Goal: Check status: Check status

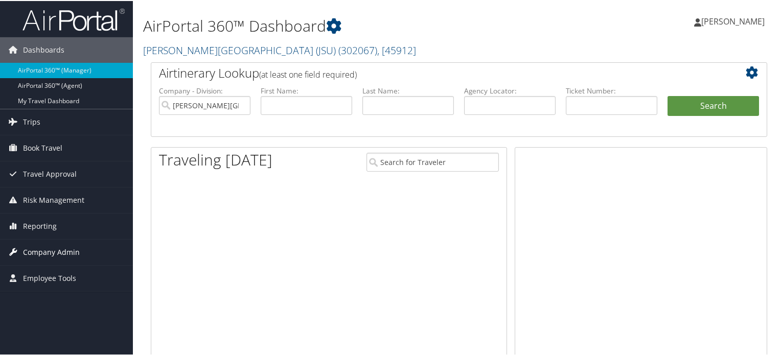
click at [61, 249] on span "Company Admin" at bounding box center [51, 252] width 57 height 26
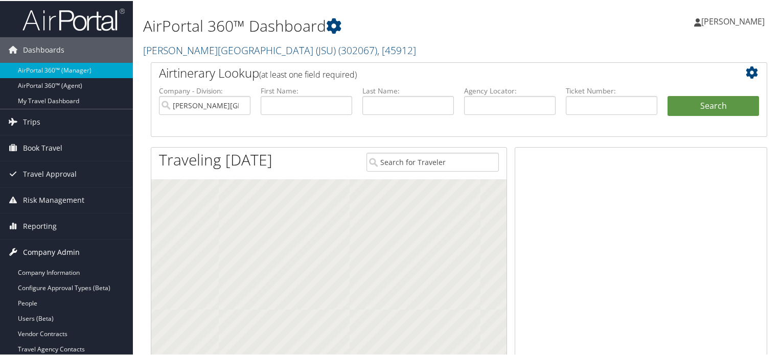
scroll to position [205, 0]
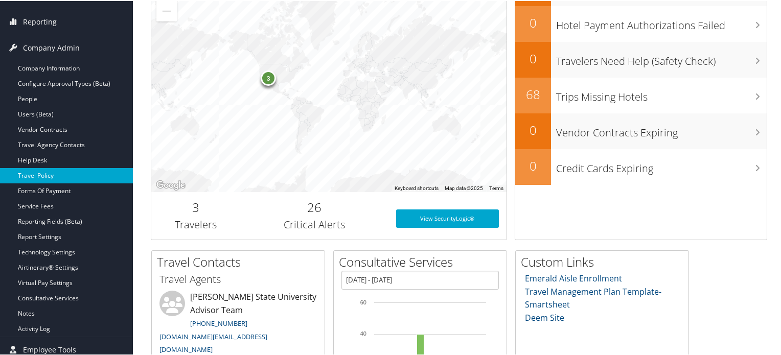
click at [45, 176] on link "Travel Policy" at bounding box center [66, 174] width 133 height 15
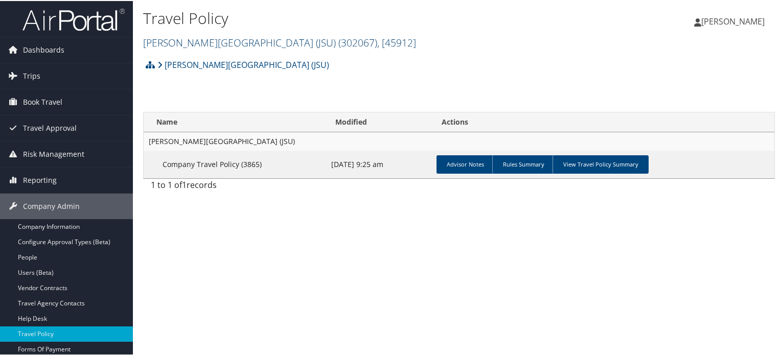
click at [338, 40] on span "( 302067 )" at bounding box center [357, 42] width 39 height 14
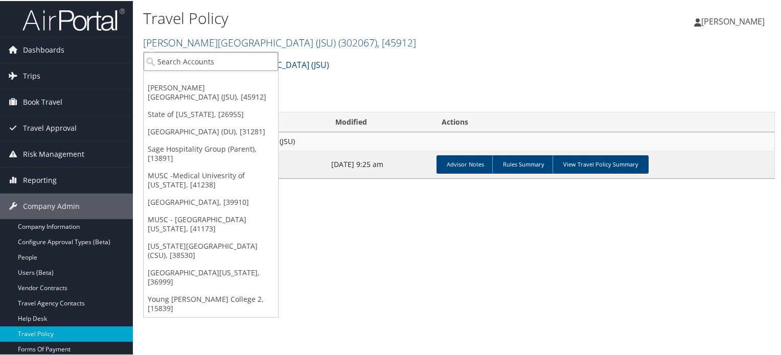
click at [252, 59] on input "search" at bounding box center [211, 60] width 134 height 19
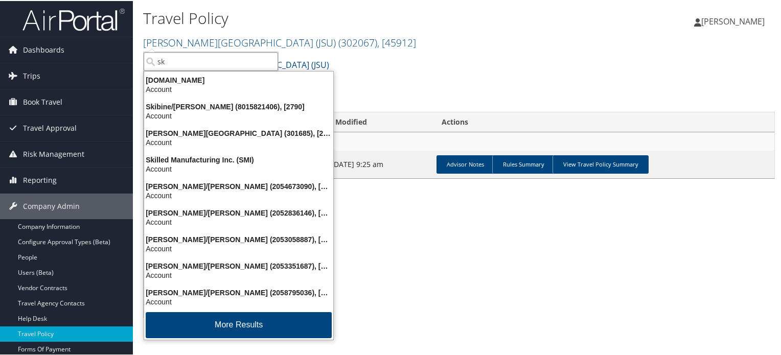
type input "s"
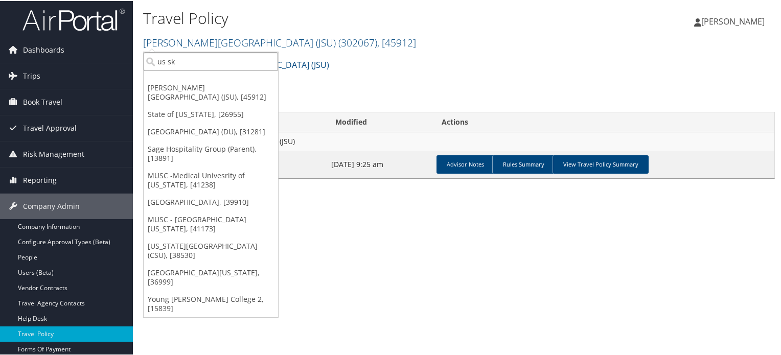
type input "us ski"
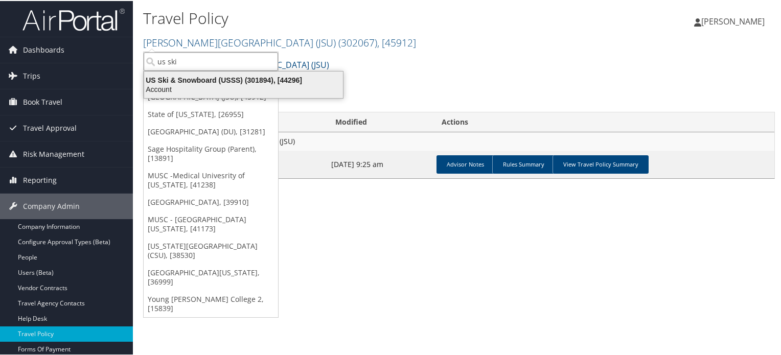
click at [235, 87] on div "Account" at bounding box center [243, 88] width 211 height 9
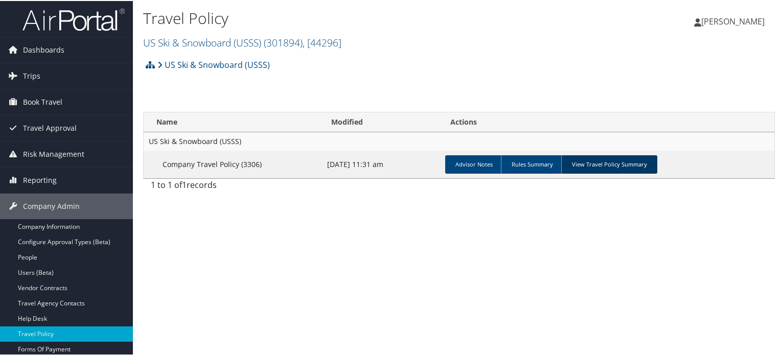
click at [613, 159] on link "View Travel Policy Summary" at bounding box center [609, 163] width 96 height 18
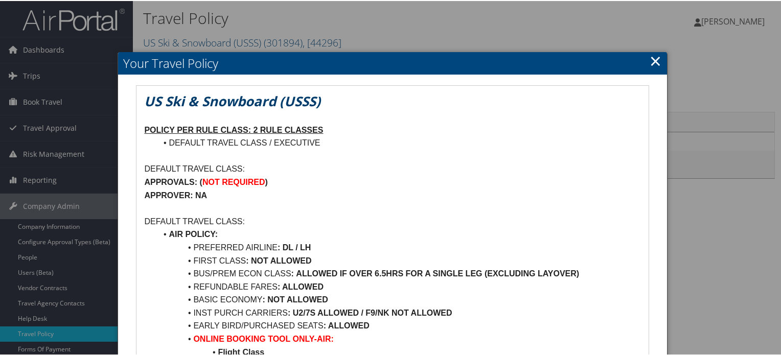
click at [650, 59] on link "×" at bounding box center [656, 60] width 12 height 20
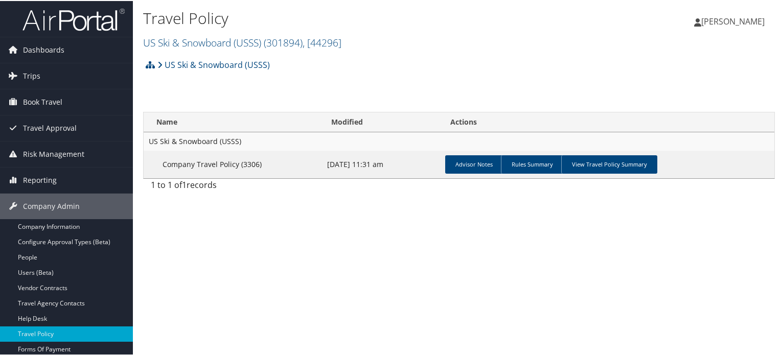
click at [71, 19] on img at bounding box center [73, 19] width 102 height 24
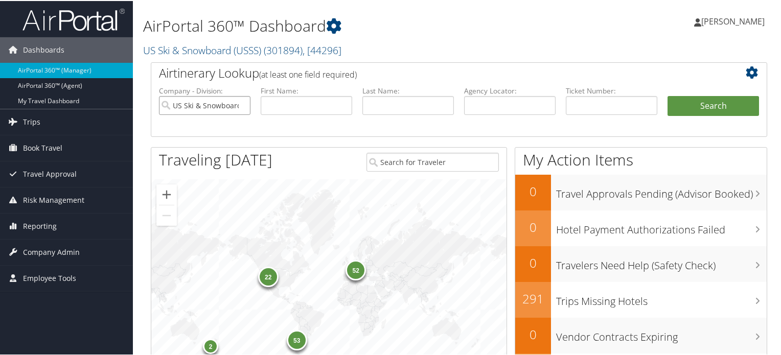
click at [242, 101] on input "US Ski & Snowboard (USSS)" at bounding box center [205, 104] width 92 height 19
click at [494, 108] on input "text" at bounding box center [510, 104] width 92 height 19
paste input "DP5ZX6"
type input "DP5ZX6"
click at [687, 107] on button "Search" at bounding box center [714, 105] width 92 height 20
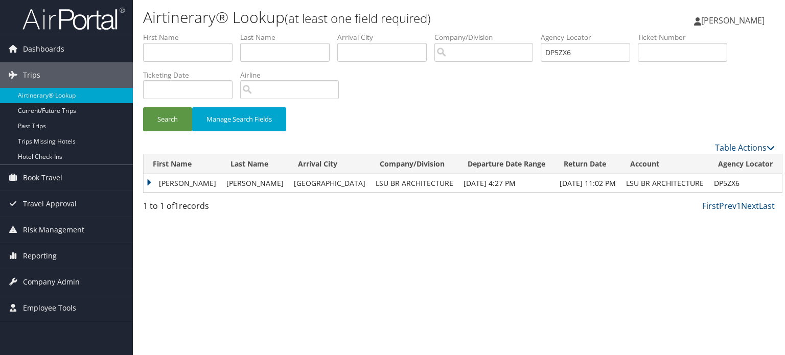
click at [150, 182] on td "[PERSON_NAME]" at bounding box center [183, 183] width 78 height 18
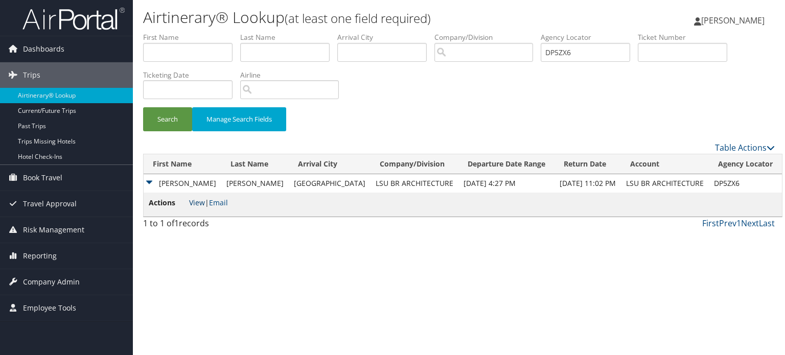
click at [192, 201] on link "View" at bounding box center [197, 203] width 16 height 10
drag, startPoint x: 731, startPoint y: 184, endPoint x: 702, endPoint y: 185, distance: 28.7
click at [709, 185] on td "DP5ZX6" at bounding box center [745, 183] width 73 height 18
copy td "DP5ZX6"
drag, startPoint x: 585, startPoint y: 53, endPoint x: 544, endPoint y: 52, distance: 40.9
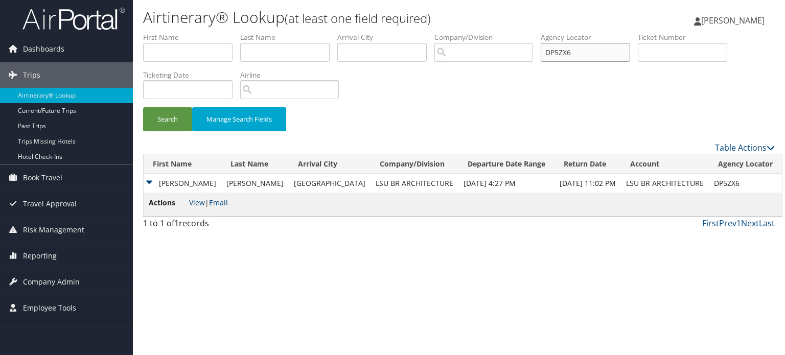
click at [548, 52] on input "DP5ZX6" at bounding box center [585, 52] width 89 height 19
paste input "65TC"
type input "DP65TC"
click at [166, 118] on button "Search" at bounding box center [167, 119] width 49 height 24
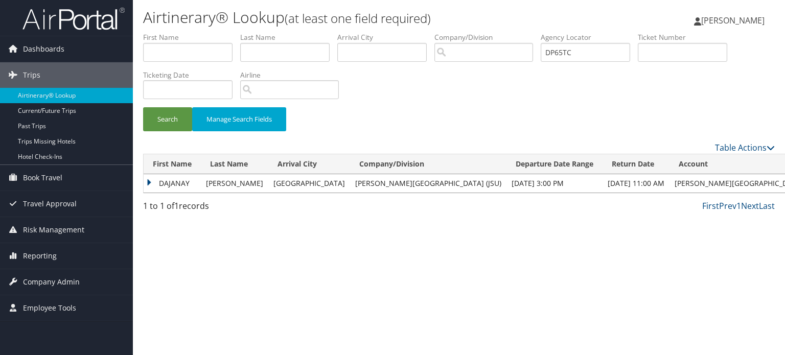
click at [150, 181] on td "DAJANAY" at bounding box center [172, 183] width 57 height 18
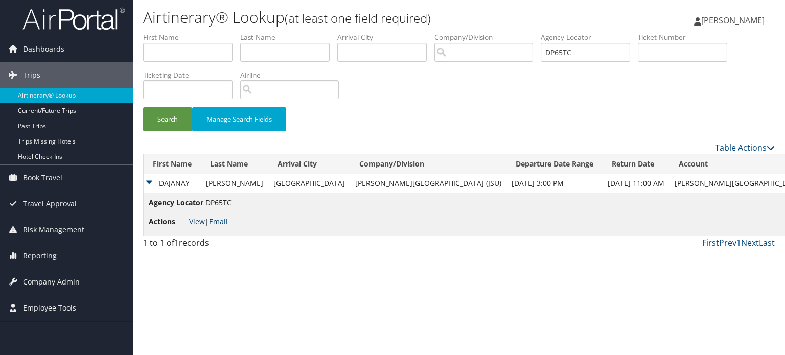
click at [196, 222] on link "View" at bounding box center [197, 222] width 16 height 10
click at [35, 279] on span "Company Admin" at bounding box center [51, 282] width 57 height 26
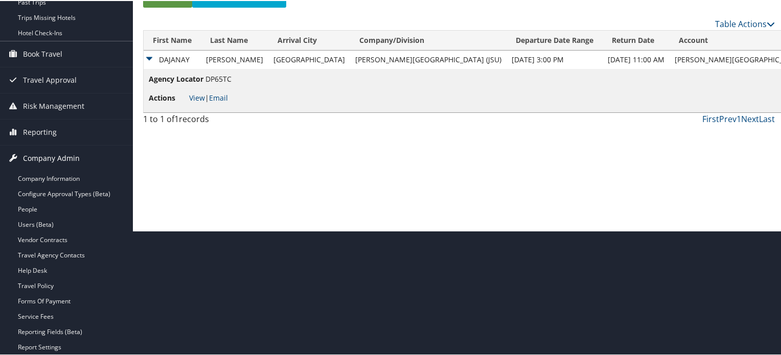
scroll to position [241, 0]
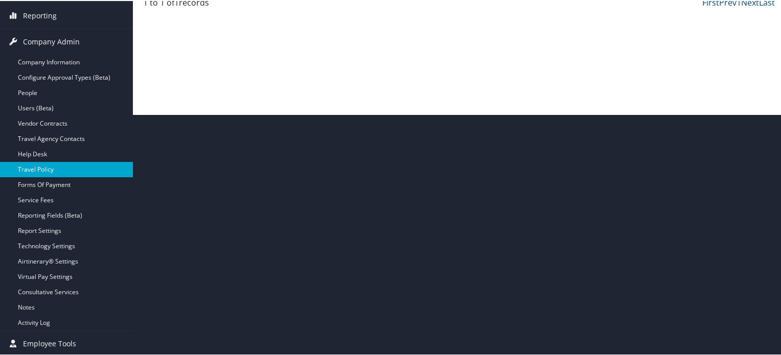
click at [46, 169] on link "Travel Policy" at bounding box center [66, 168] width 133 height 15
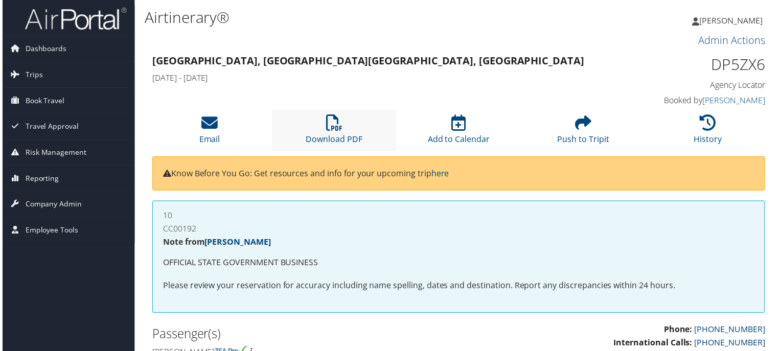
click at [343, 127] on li "Download PDF" at bounding box center [333, 130] width 125 height 41
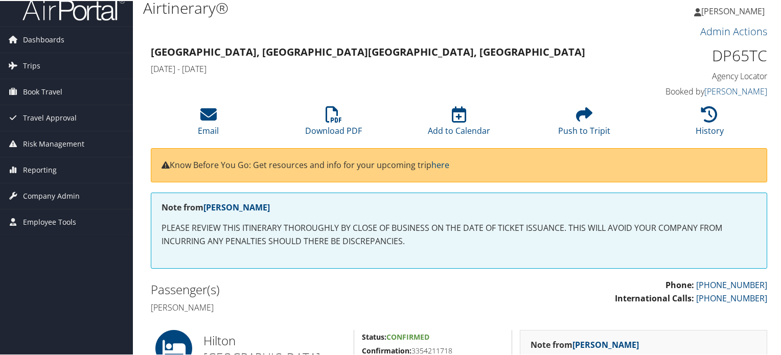
scroll to position [5, 0]
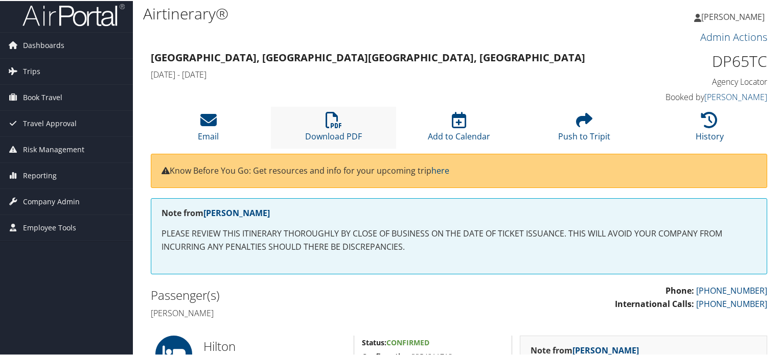
click at [335, 128] on li "Download PDF" at bounding box center [333, 126] width 125 height 41
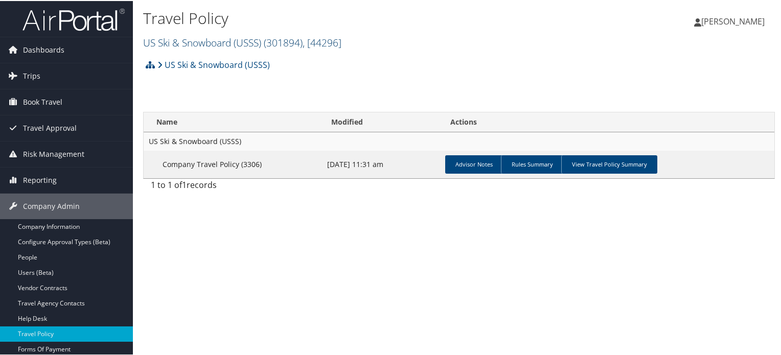
click at [220, 42] on link "US Ski & Snowboard (USSS) ( 301894 ) , [ 44296 ]" at bounding box center [242, 42] width 198 height 14
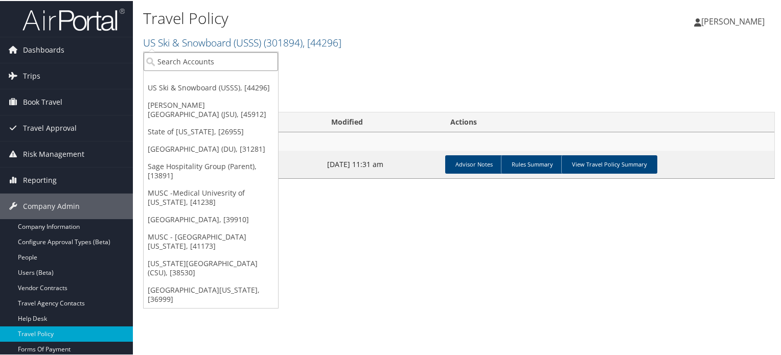
click at [226, 58] on input "search" at bounding box center [211, 60] width 134 height 19
type input "radiance"
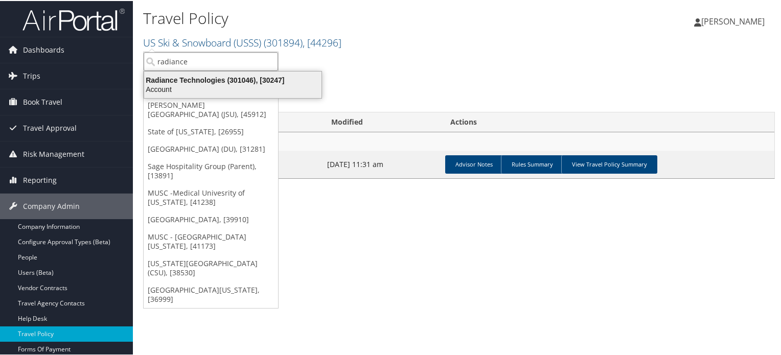
click at [229, 79] on div "Radiance Technologies (301046), [30247]" at bounding box center [233, 79] width 190 height 9
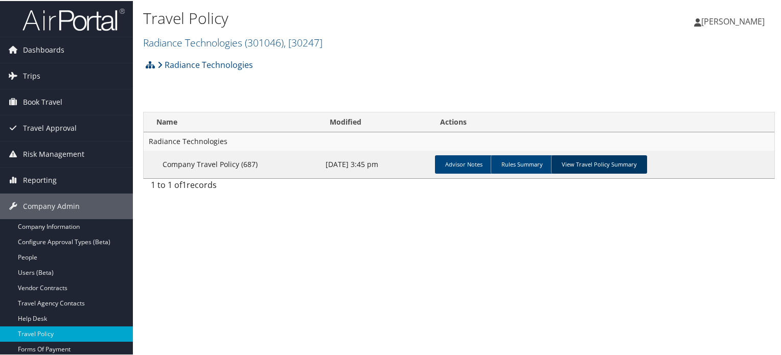
click at [585, 162] on link "View Travel Policy Summary" at bounding box center [599, 163] width 96 height 18
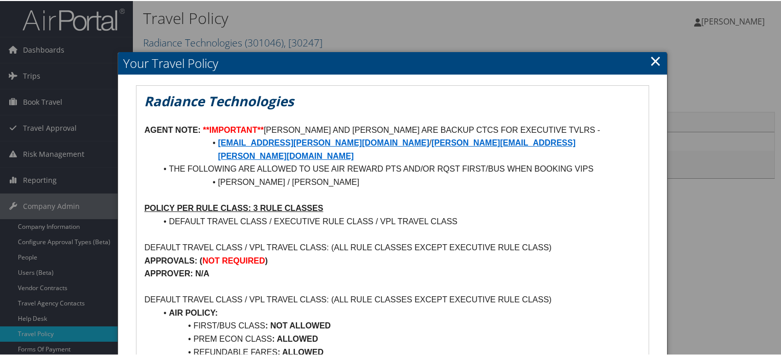
click at [650, 61] on link "×" at bounding box center [656, 60] width 12 height 20
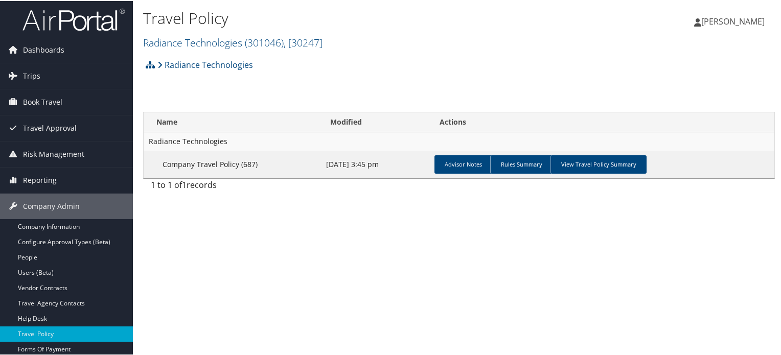
click at [92, 28] on img at bounding box center [73, 19] width 102 height 24
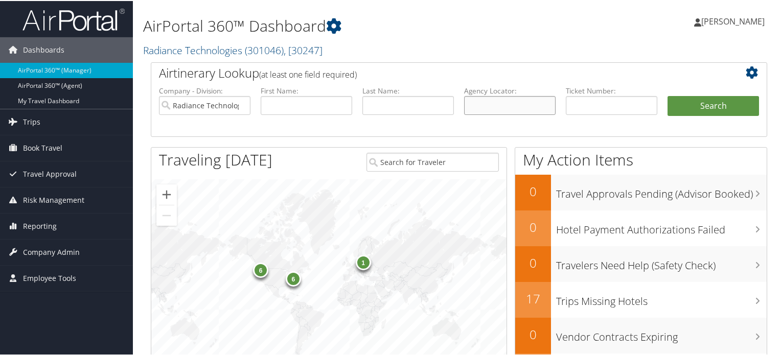
click at [509, 108] on input "text" at bounding box center [510, 104] width 92 height 19
paste input "DKW2KC"
type input "DKW2KC"
click at [673, 110] on button "Search" at bounding box center [714, 105] width 92 height 20
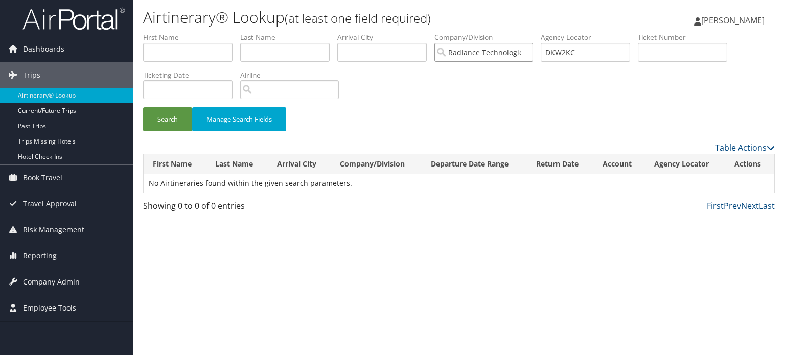
click at [530, 53] on input "Radiance Technologies" at bounding box center [484, 52] width 99 height 19
click at [166, 124] on button "Search" at bounding box center [167, 119] width 49 height 24
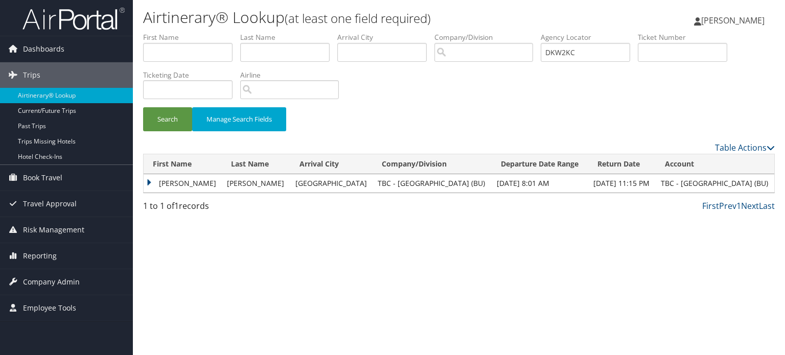
click at [147, 182] on td "[PERSON_NAME]" at bounding box center [183, 183] width 78 height 18
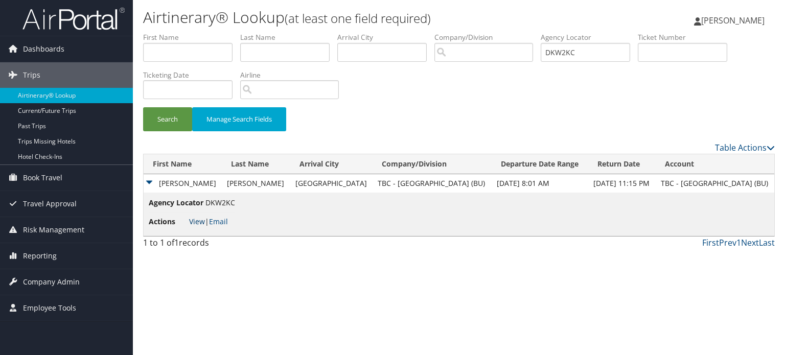
click at [198, 220] on link "View" at bounding box center [197, 222] width 16 height 10
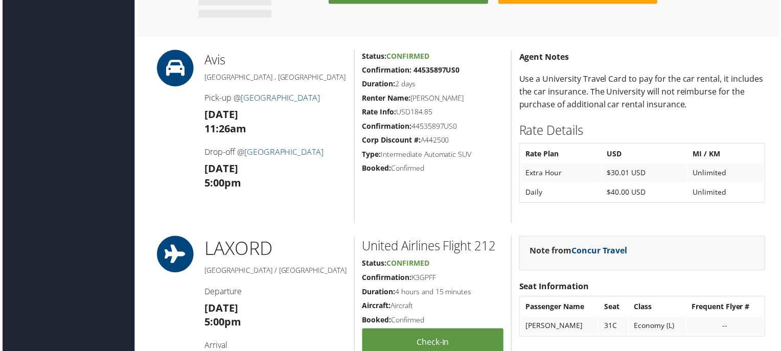
scroll to position [681, 0]
click at [294, 98] on link "Los Angeles International Airport" at bounding box center [280, 99] width 80 height 11
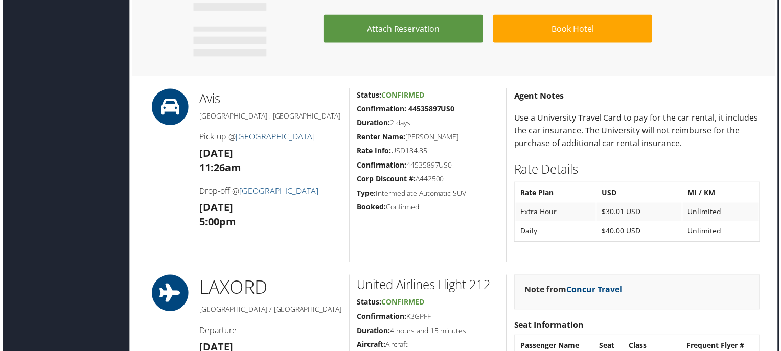
scroll to position [643, 5]
